Goal: Task Accomplishment & Management: Manage account settings

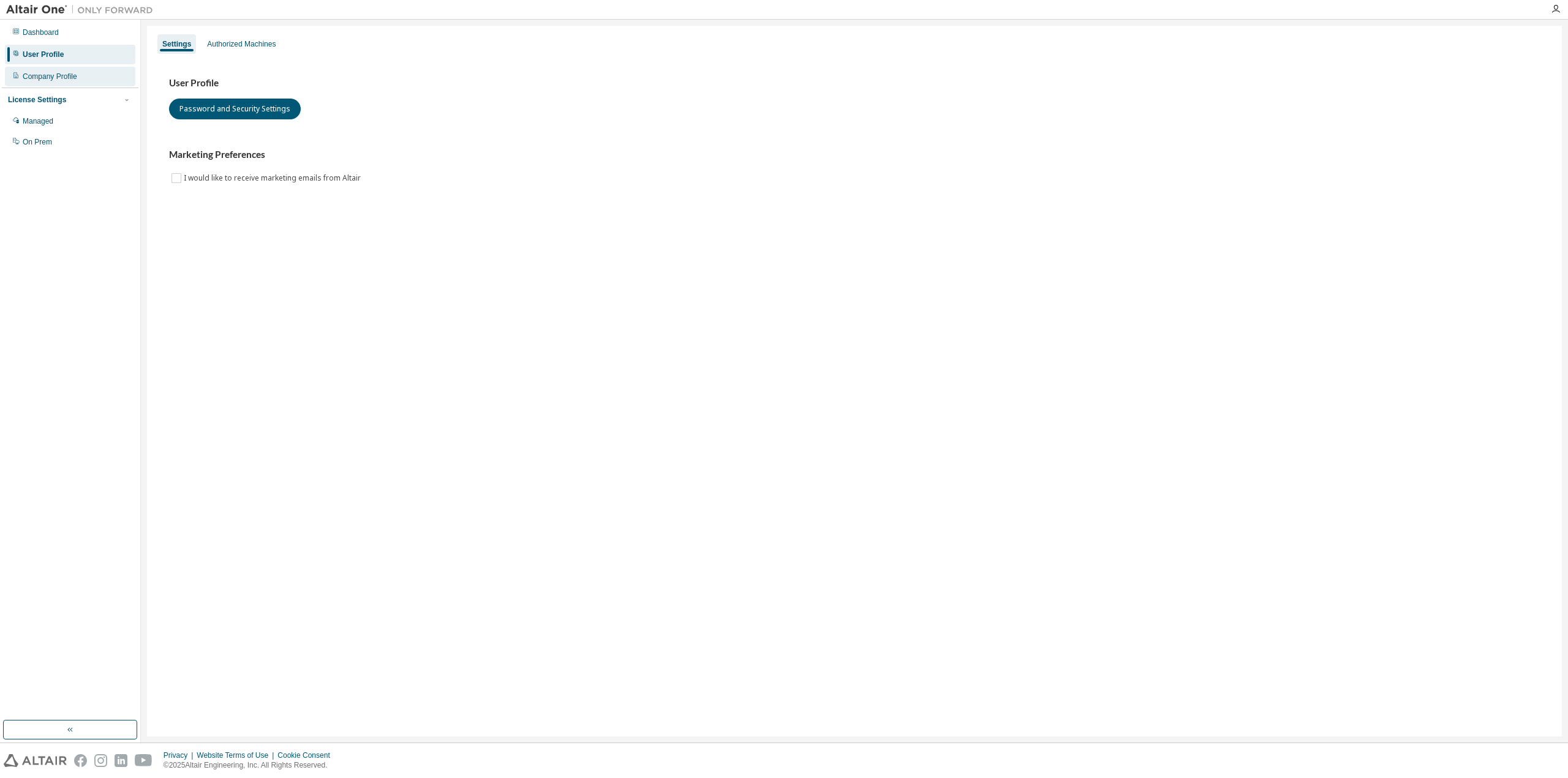
click at [69, 78] on div "Company Profile" at bounding box center [50, 77] width 55 height 10
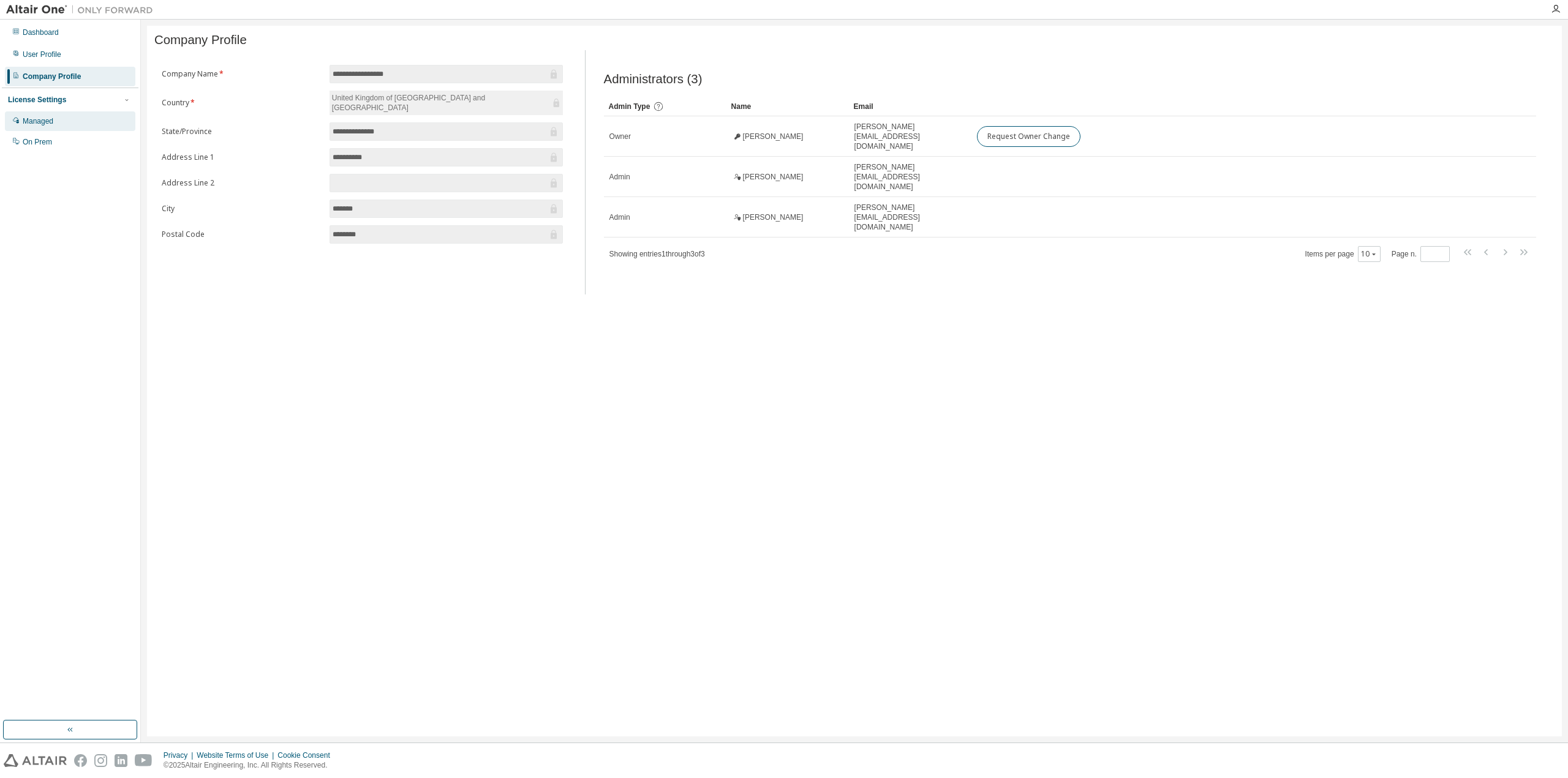
click at [55, 120] on div "Managed" at bounding box center [70, 121] width 131 height 20
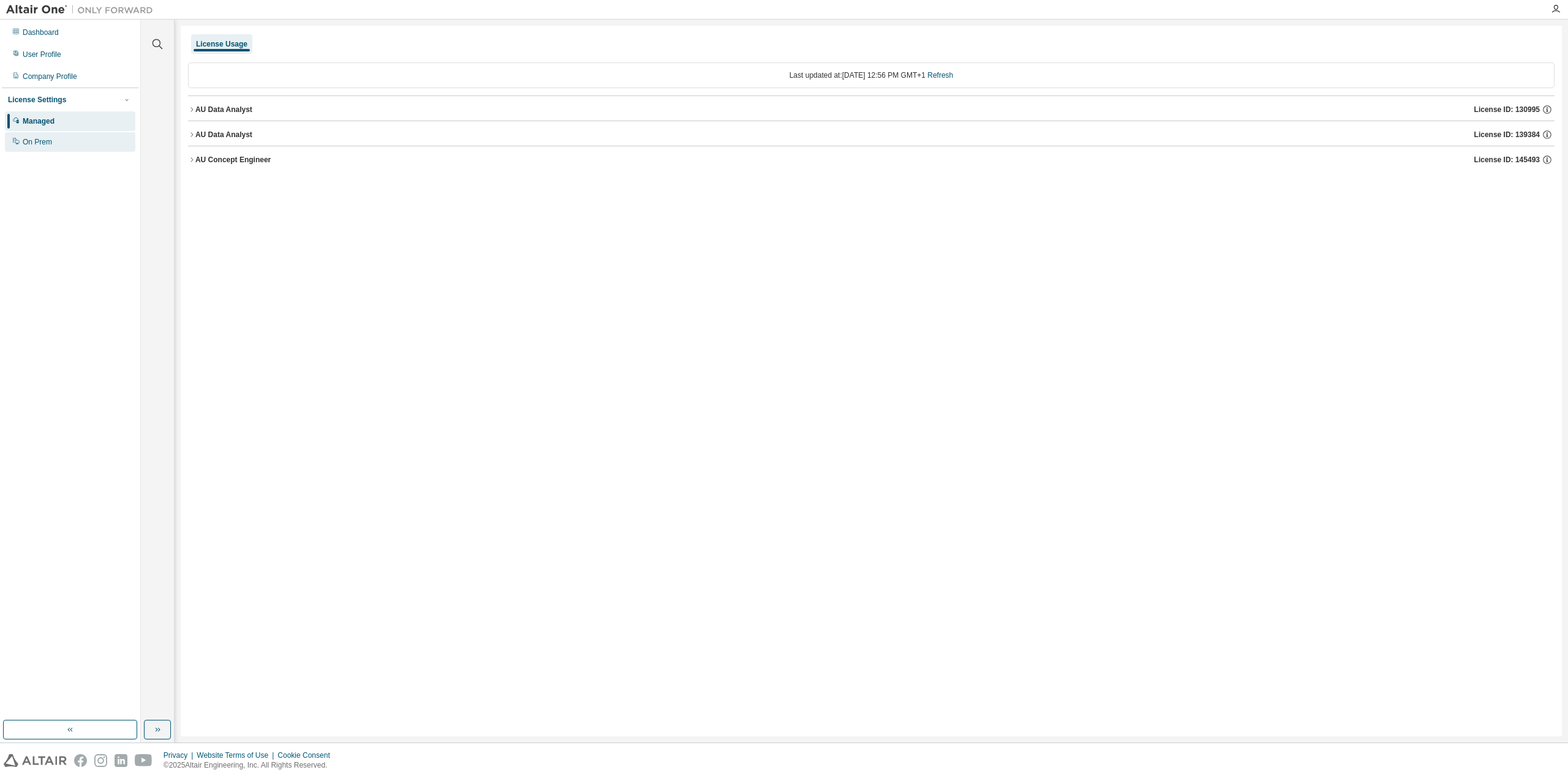
click at [65, 139] on div "On Prem" at bounding box center [70, 142] width 131 height 20
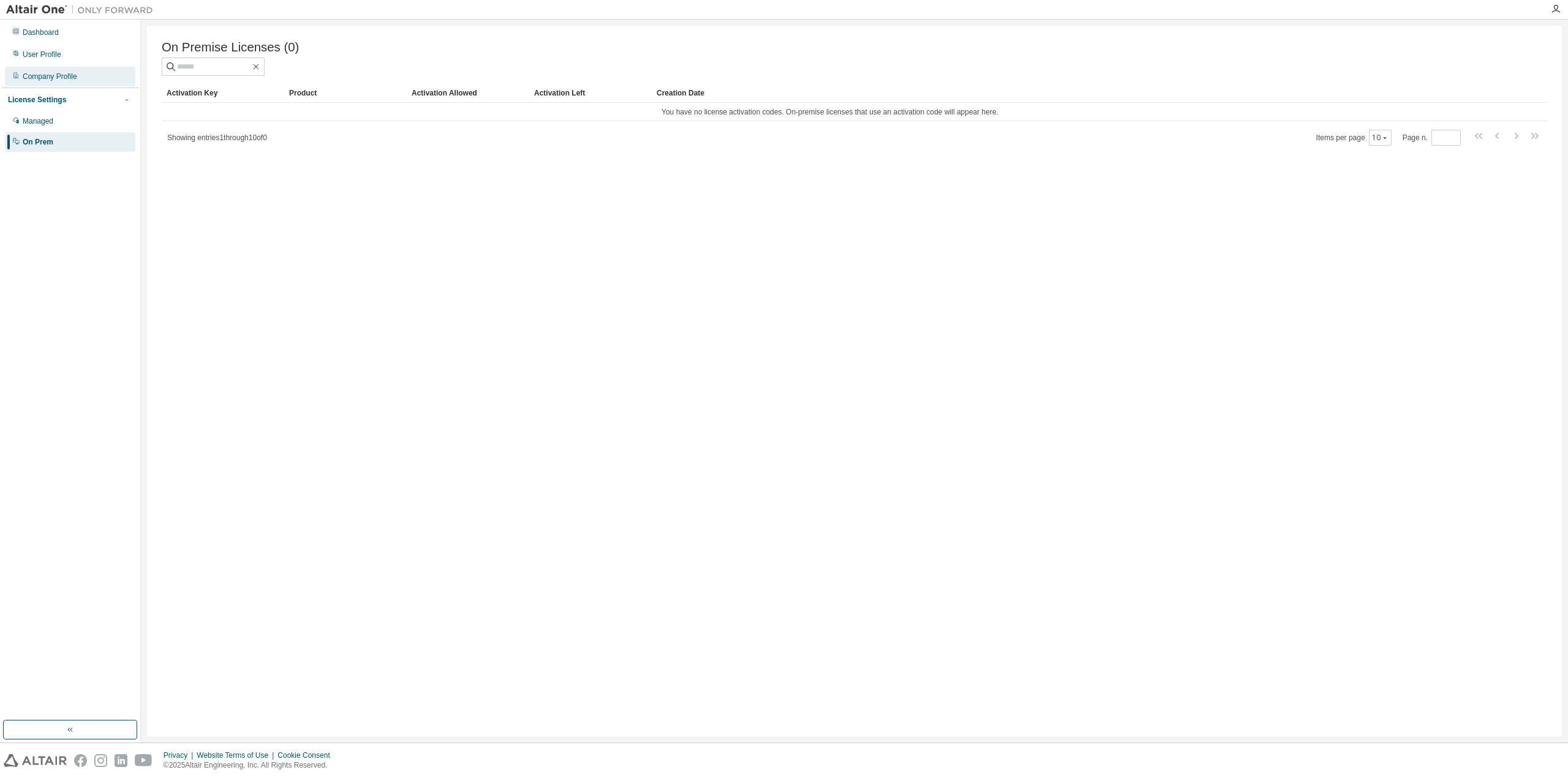
click at [56, 80] on div "Company Profile" at bounding box center [50, 77] width 55 height 10
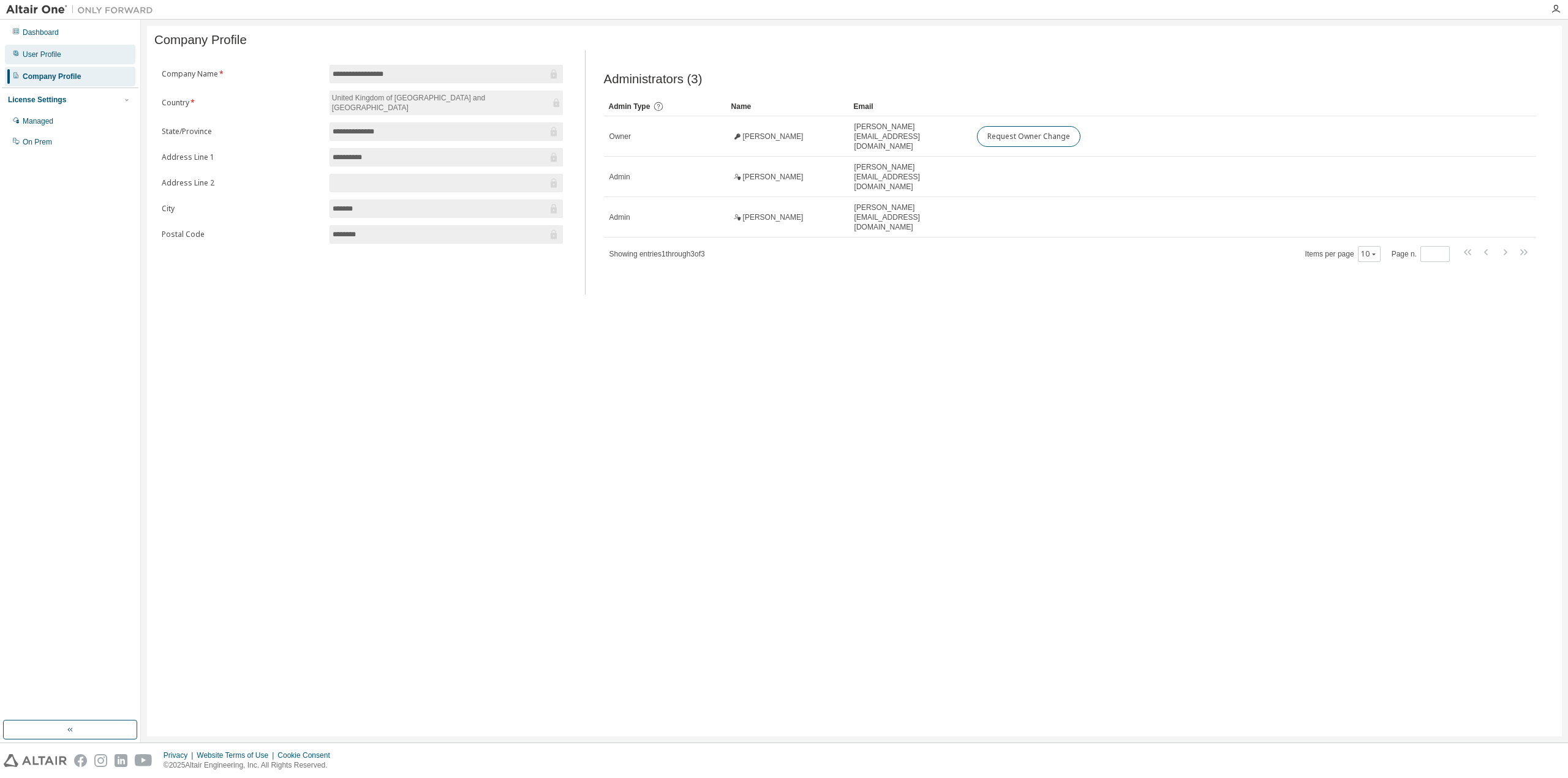
click at [52, 59] on div "User Profile" at bounding box center [42, 55] width 39 height 10
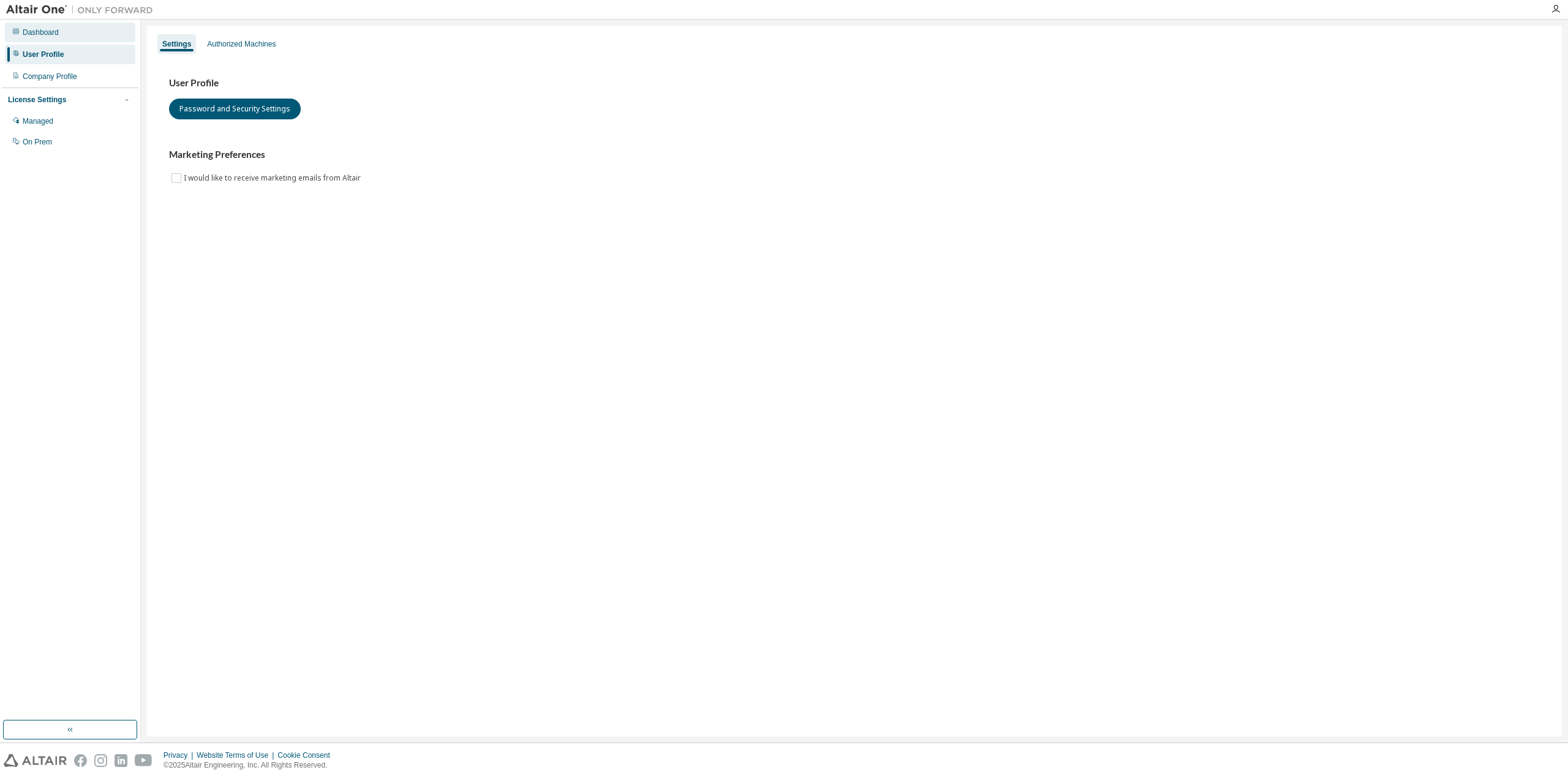
click at [58, 40] on div "Dashboard" at bounding box center [70, 33] width 131 height 20
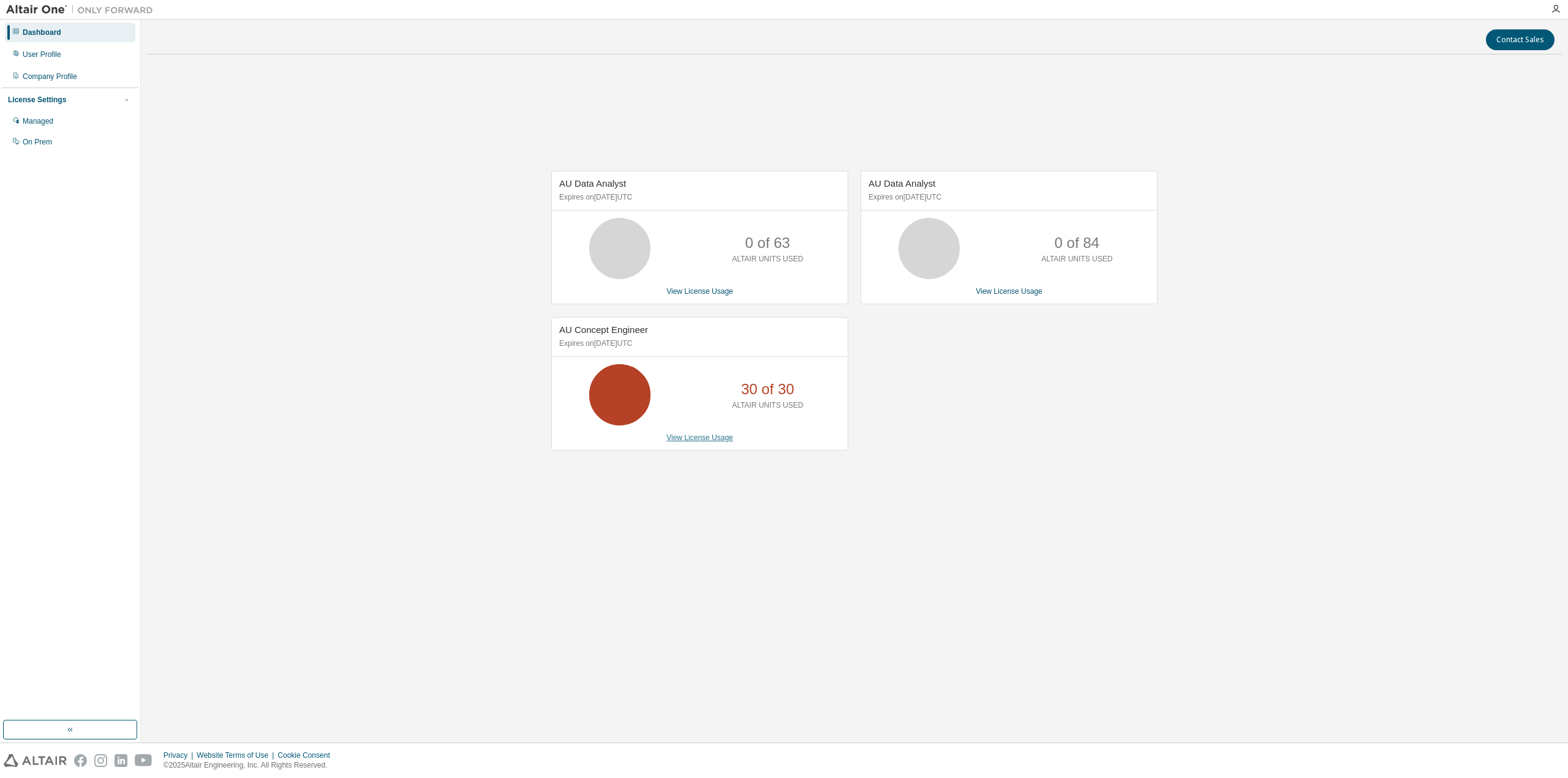
click at [712, 433] on link "View License Usage" at bounding box center [700, 437] width 67 height 9
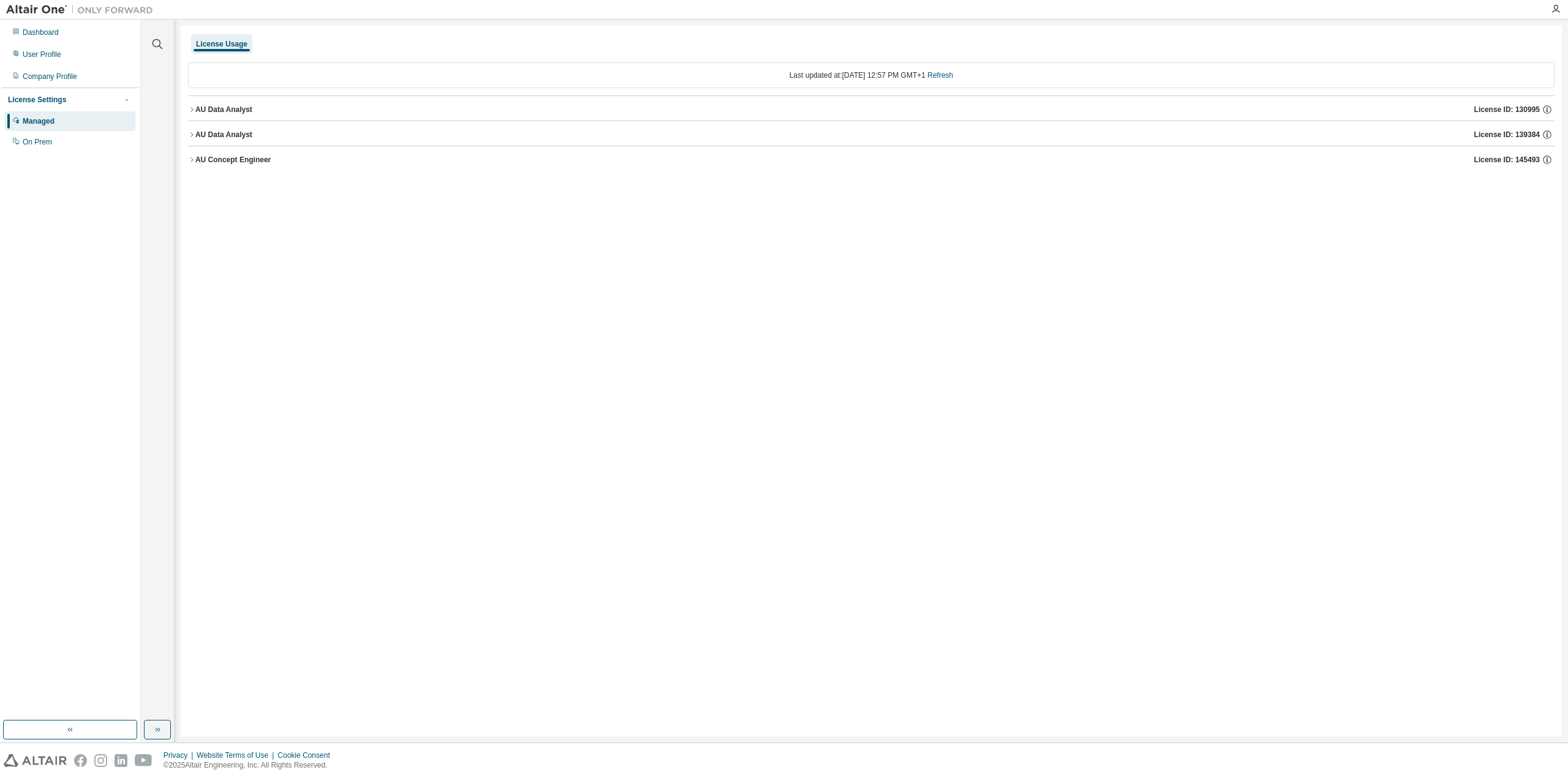
click at [196, 160] on div "AU Concept Engineer" at bounding box center [233, 160] width 76 height 10
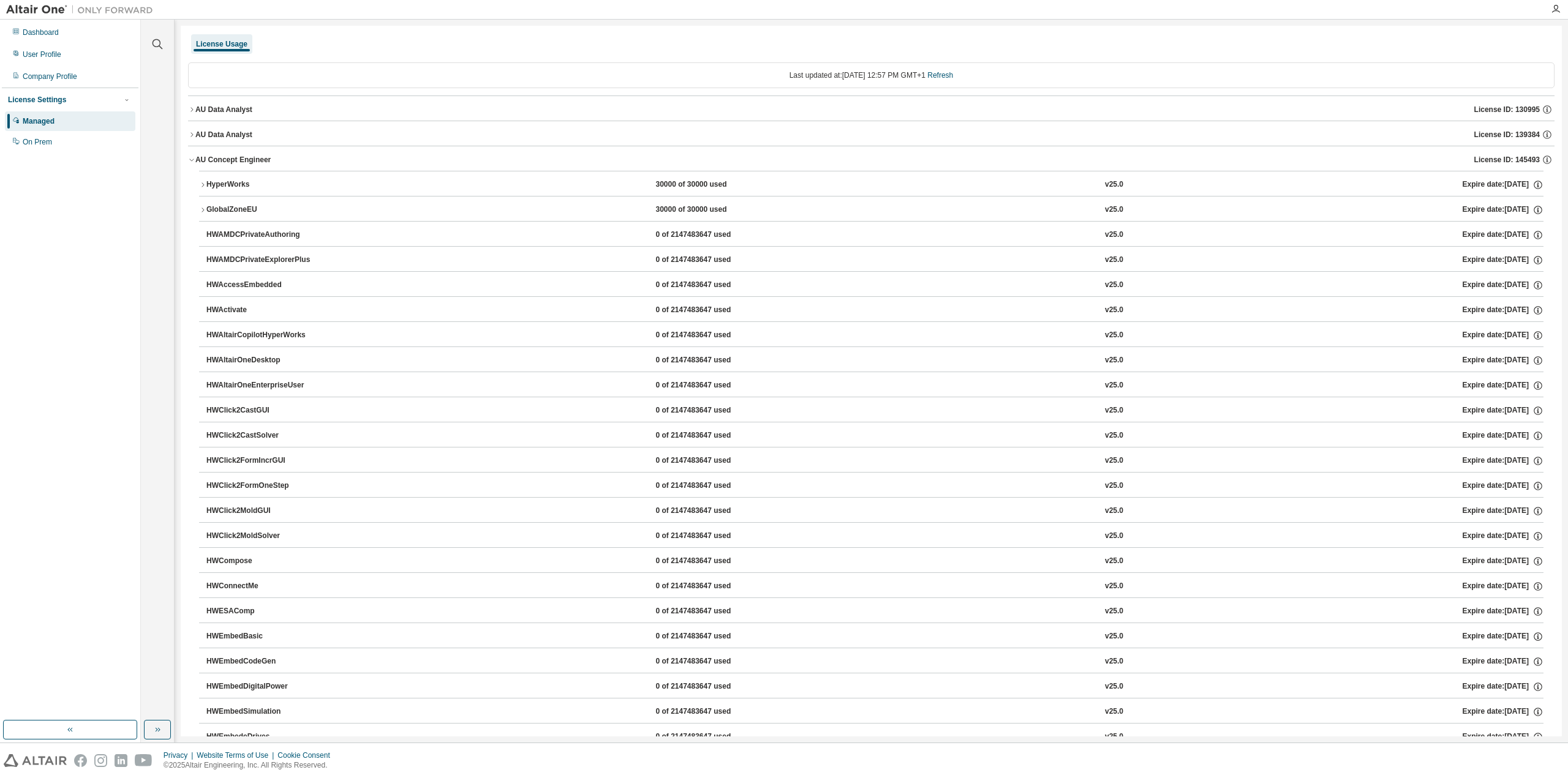
click at [192, 153] on button "AU Concept Engineer License ID: 145493" at bounding box center [871, 160] width 1367 height 27
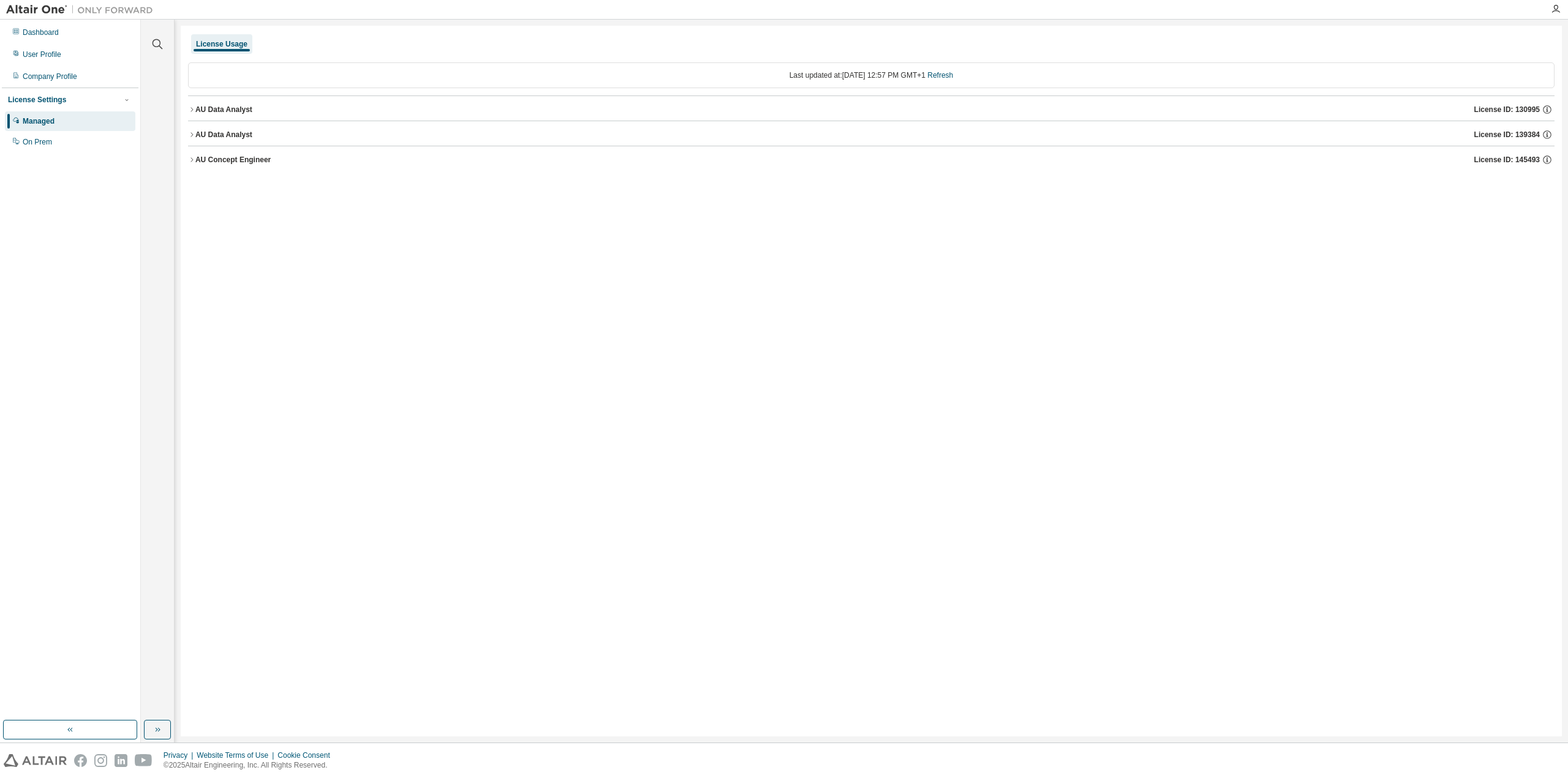
click at [194, 135] on icon "button" at bounding box center [192, 135] width 7 height 7
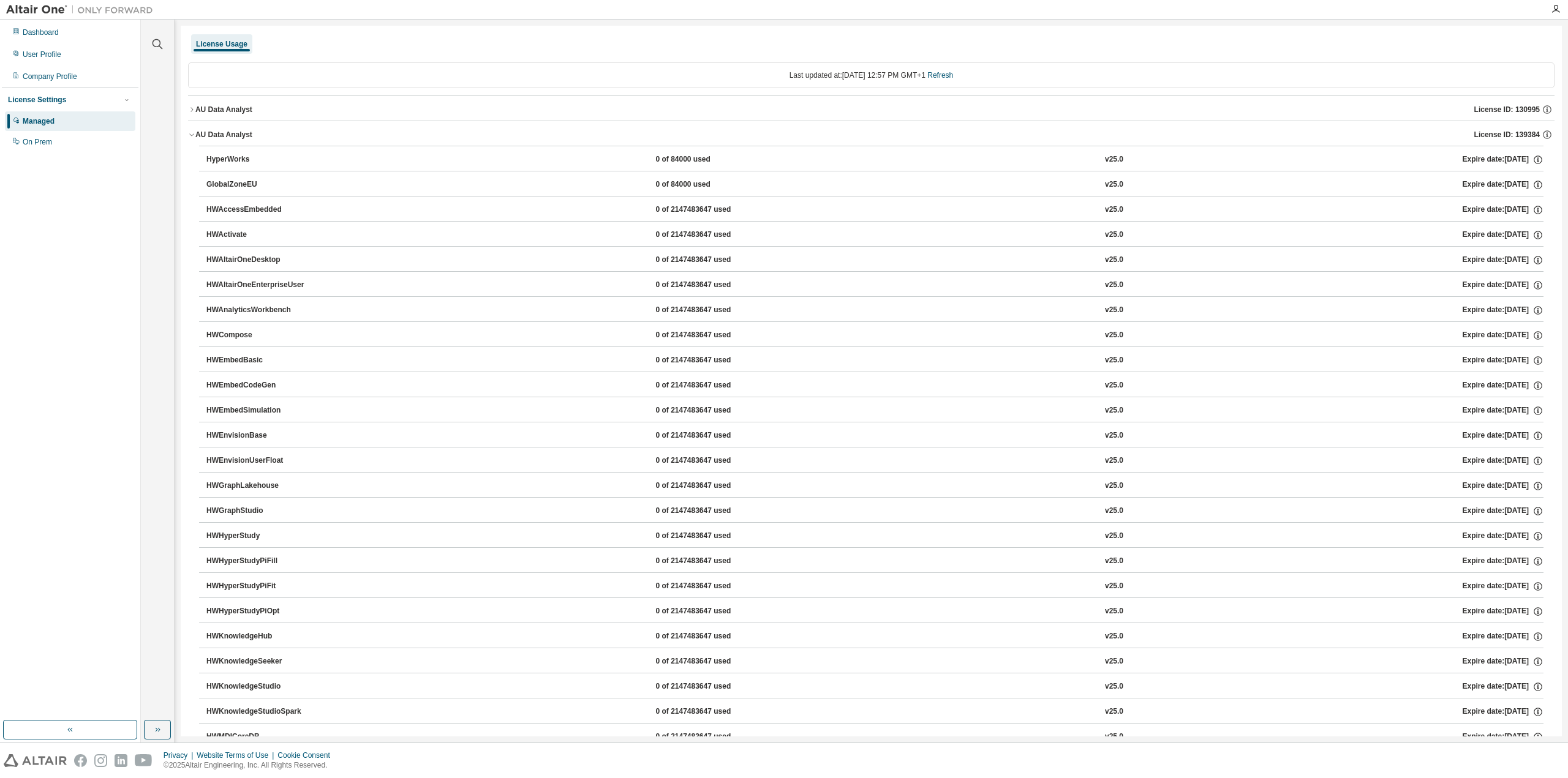
click at [194, 135] on icon "button" at bounding box center [192, 135] width 7 height 7
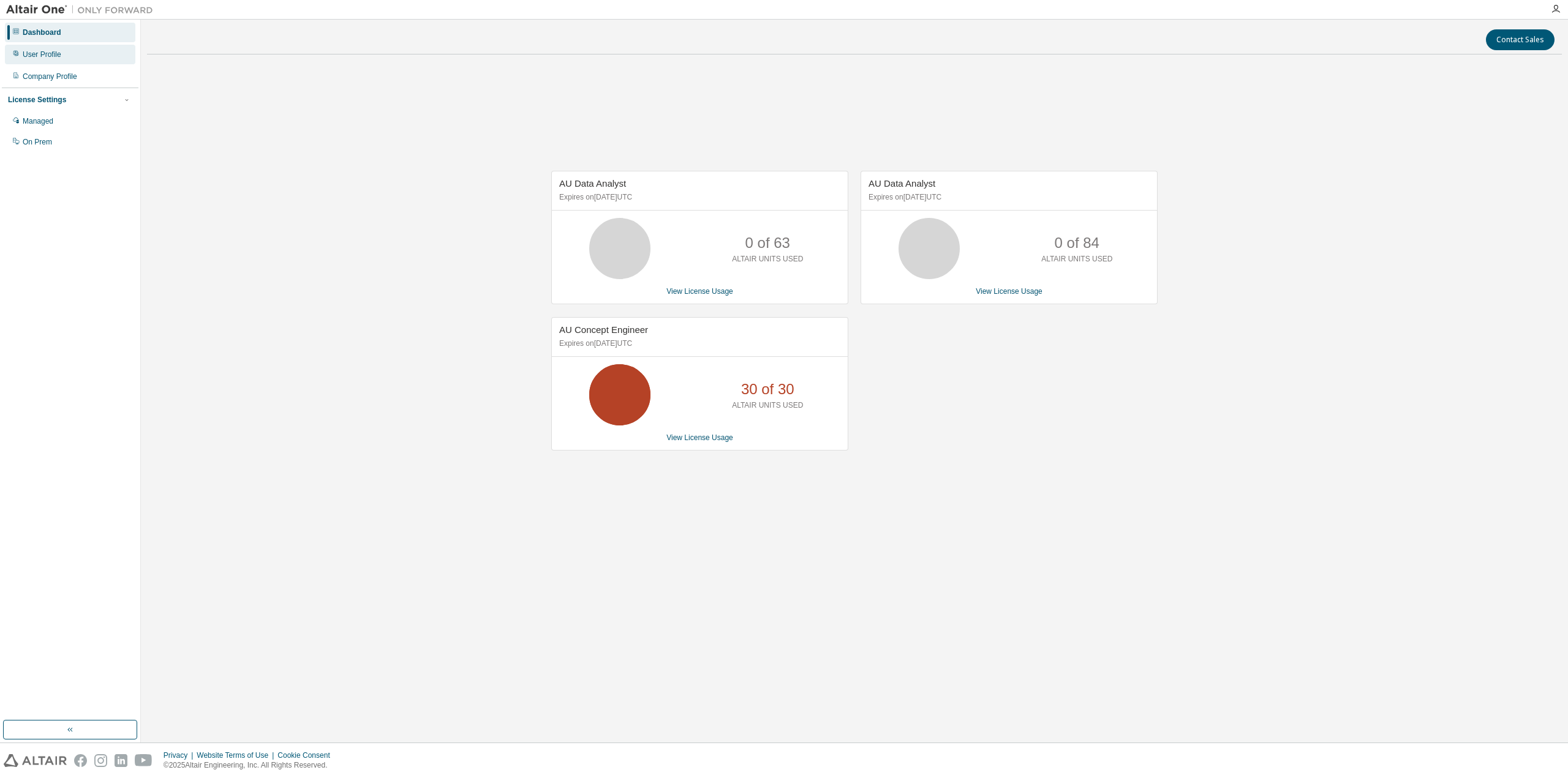
click at [102, 62] on div "User Profile" at bounding box center [70, 55] width 131 height 20
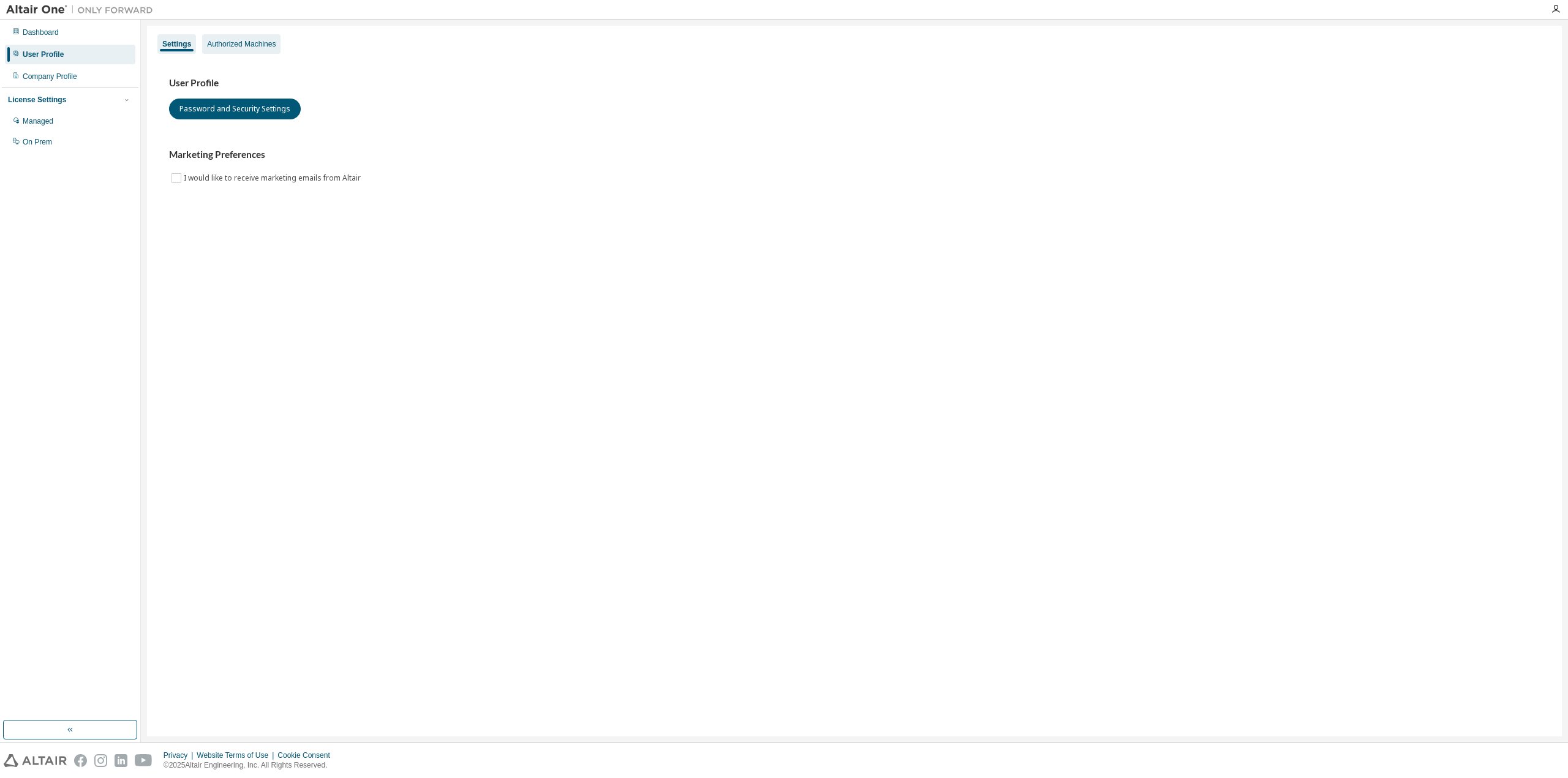
click at [259, 48] on div "Authorized Machines" at bounding box center [241, 44] width 69 height 10
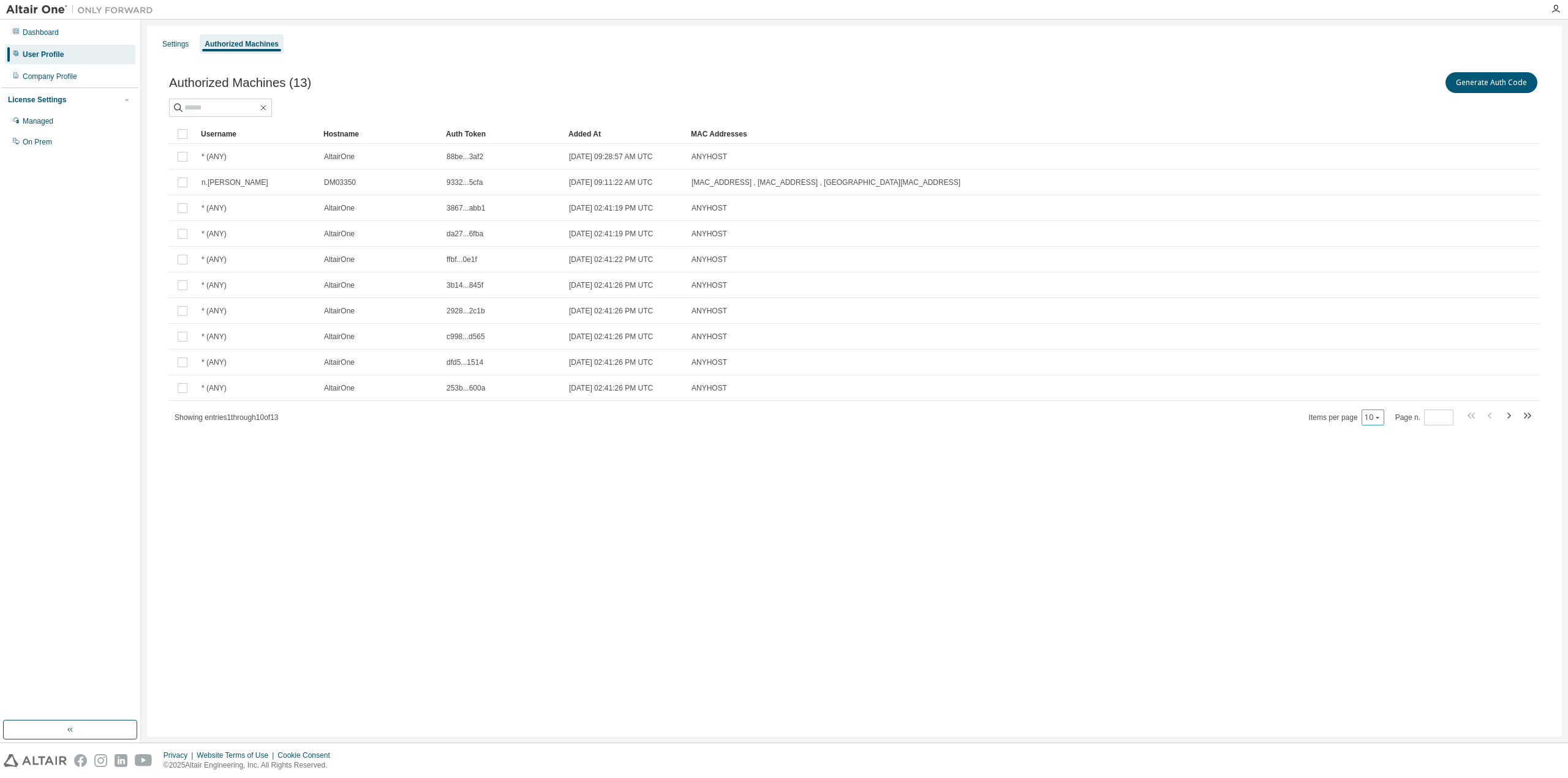
click at [1374, 415] on button "10" at bounding box center [1373, 418] width 17 height 10
click at [1383, 446] on div "20" at bounding box center [1413, 447] width 98 height 15
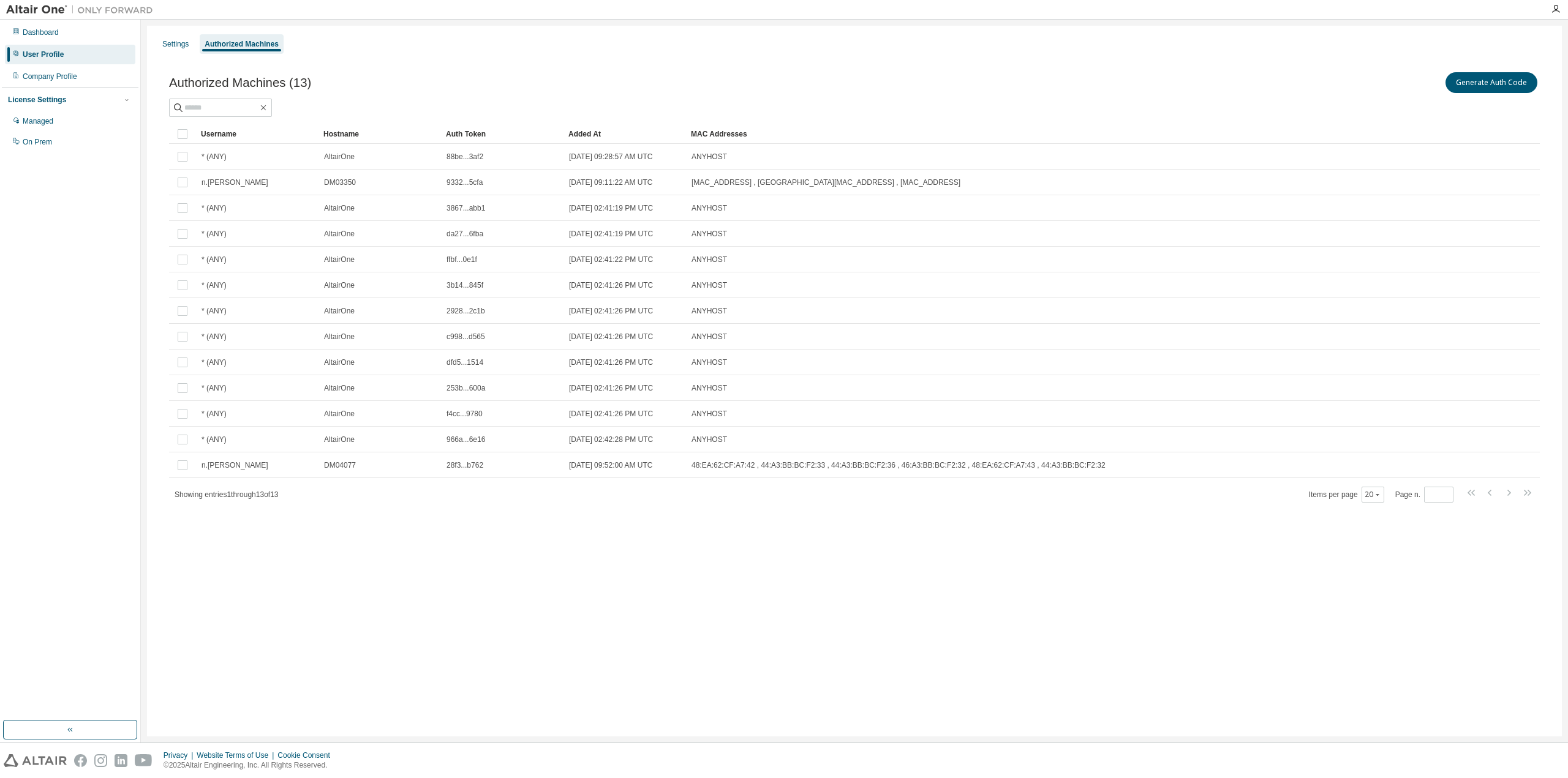
click at [1084, 533] on div "Authorized Machines (13) Generate Auth Code Clear Load Save Save As Field Opera…" at bounding box center [854, 295] width 1400 height 480
